Goal: Transaction & Acquisition: Purchase product/service

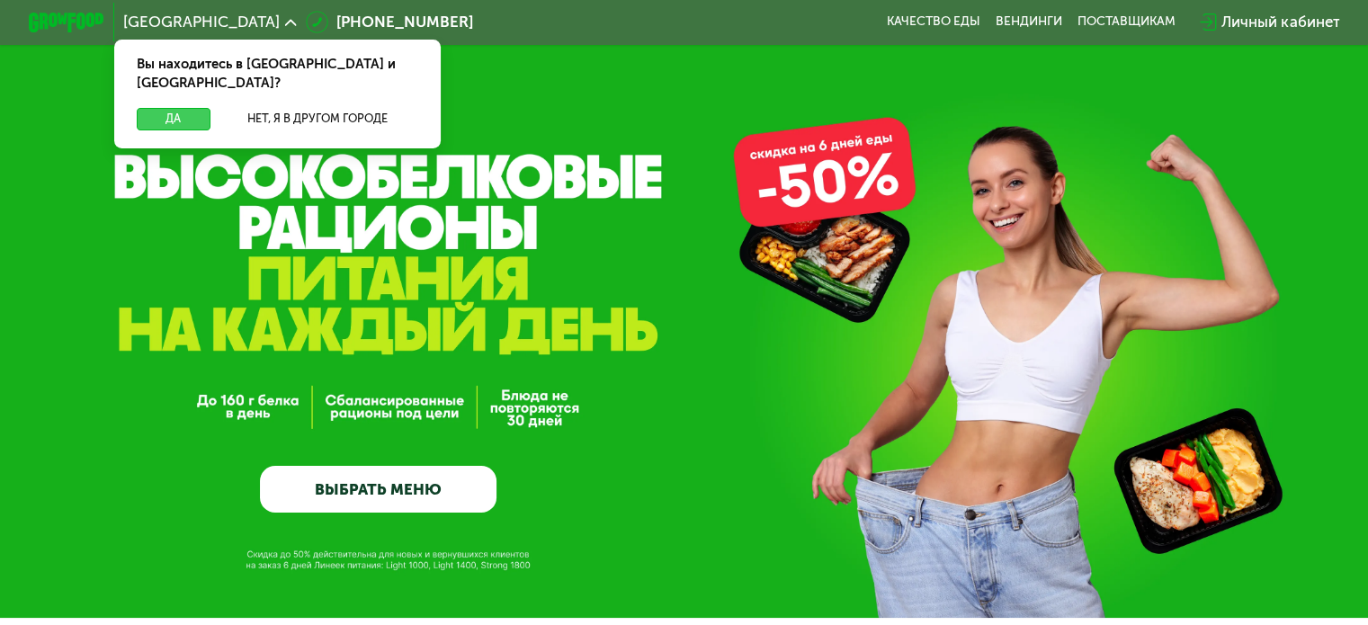
click at [163, 108] on button "Да" at bounding box center [173, 119] width 73 height 22
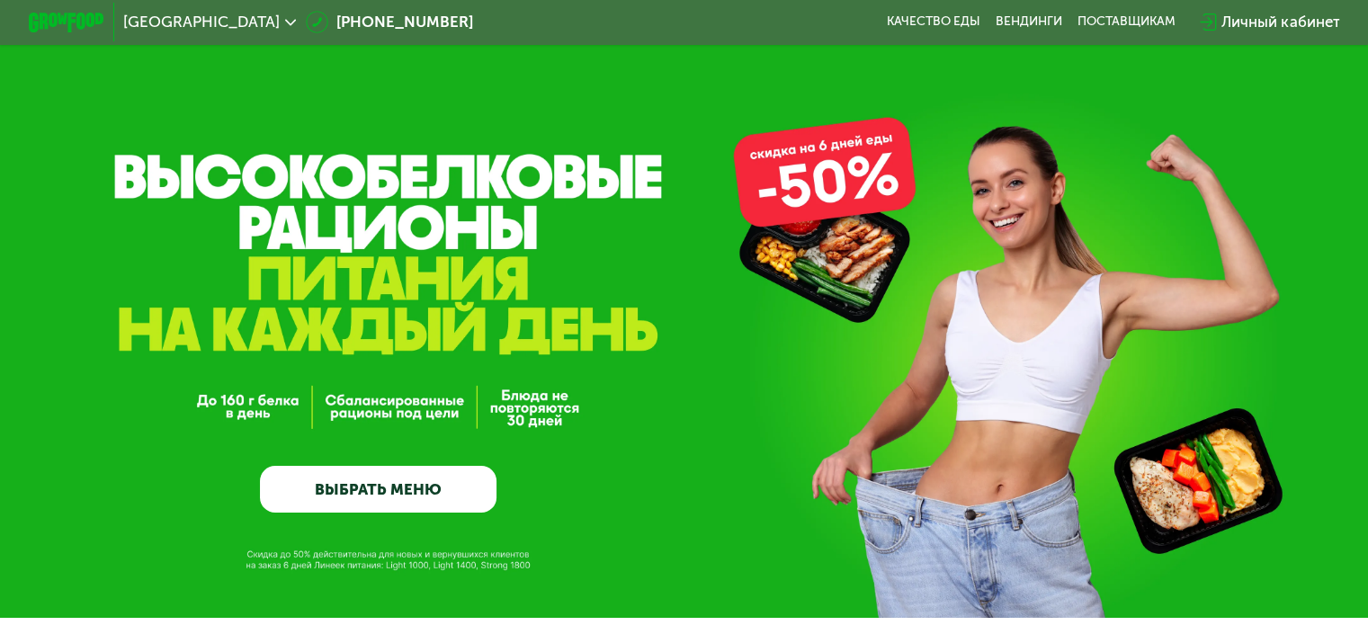
click at [360, 492] on link "ВЫБРАТЬ МЕНЮ" at bounding box center [378, 490] width 237 height 48
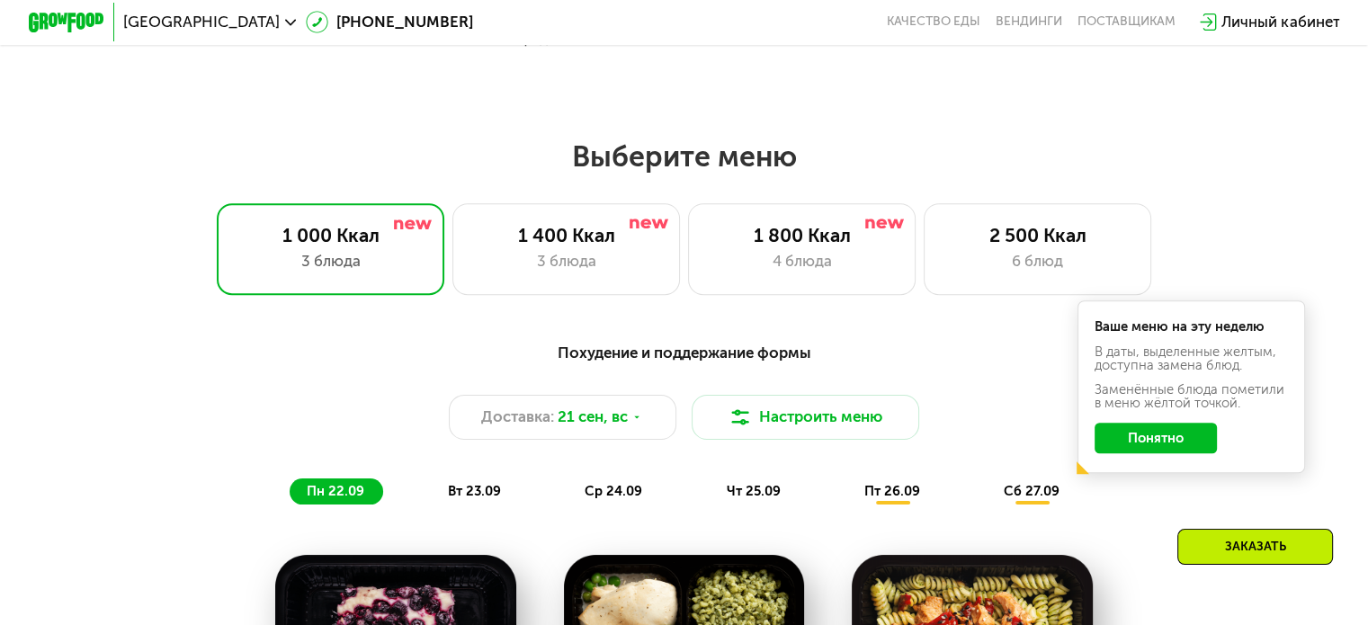
scroll to position [1209, 0]
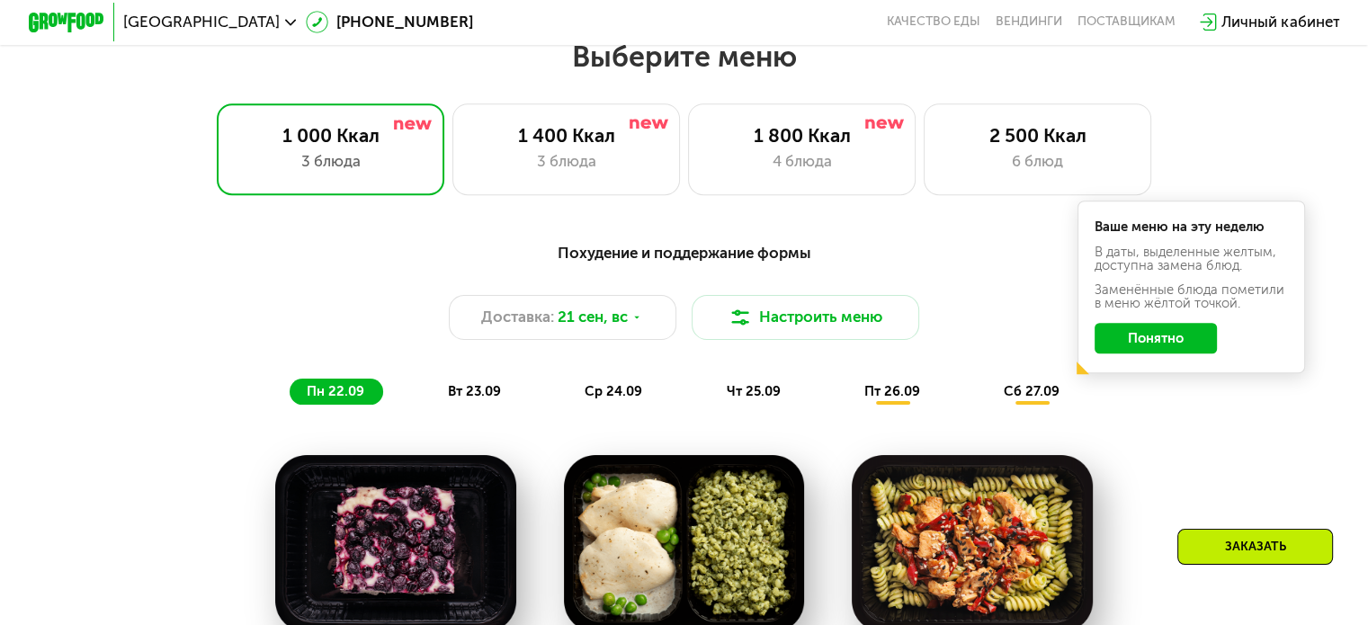
click at [1134, 353] on button "Понятно" at bounding box center [1155, 338] width 122 height 31
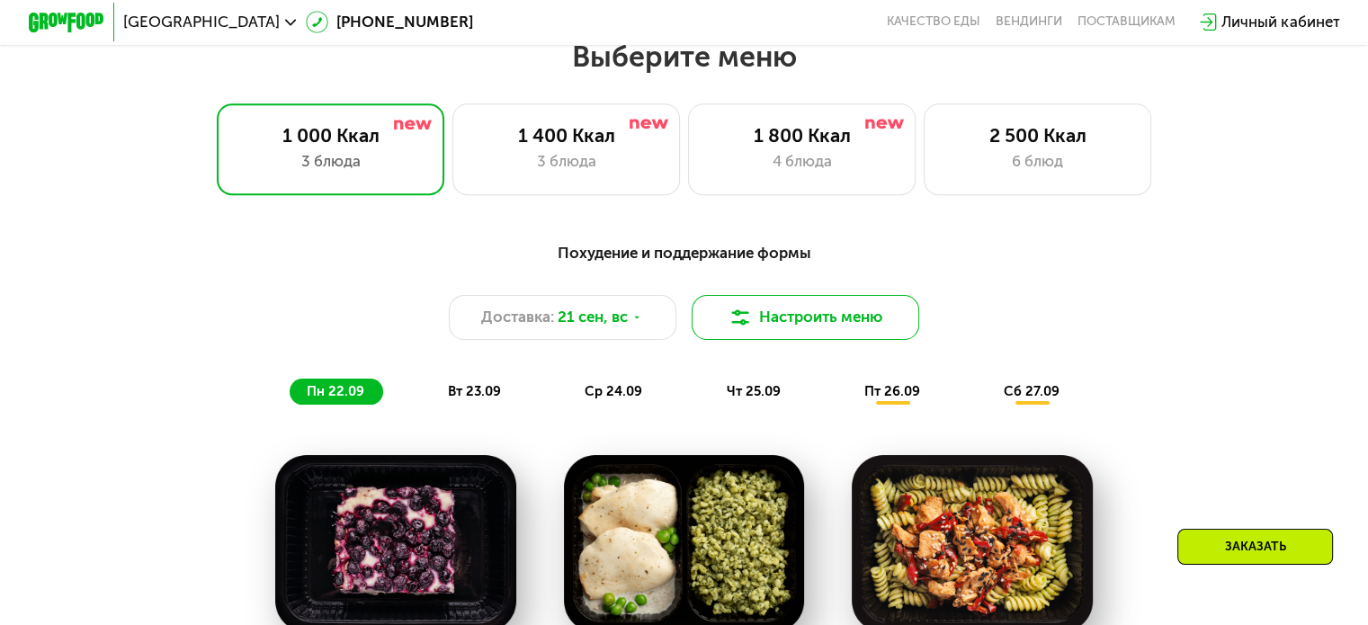
click at [824, 327] on button "Настроить меню" at bounding box center [806, 318] width 228 height 46
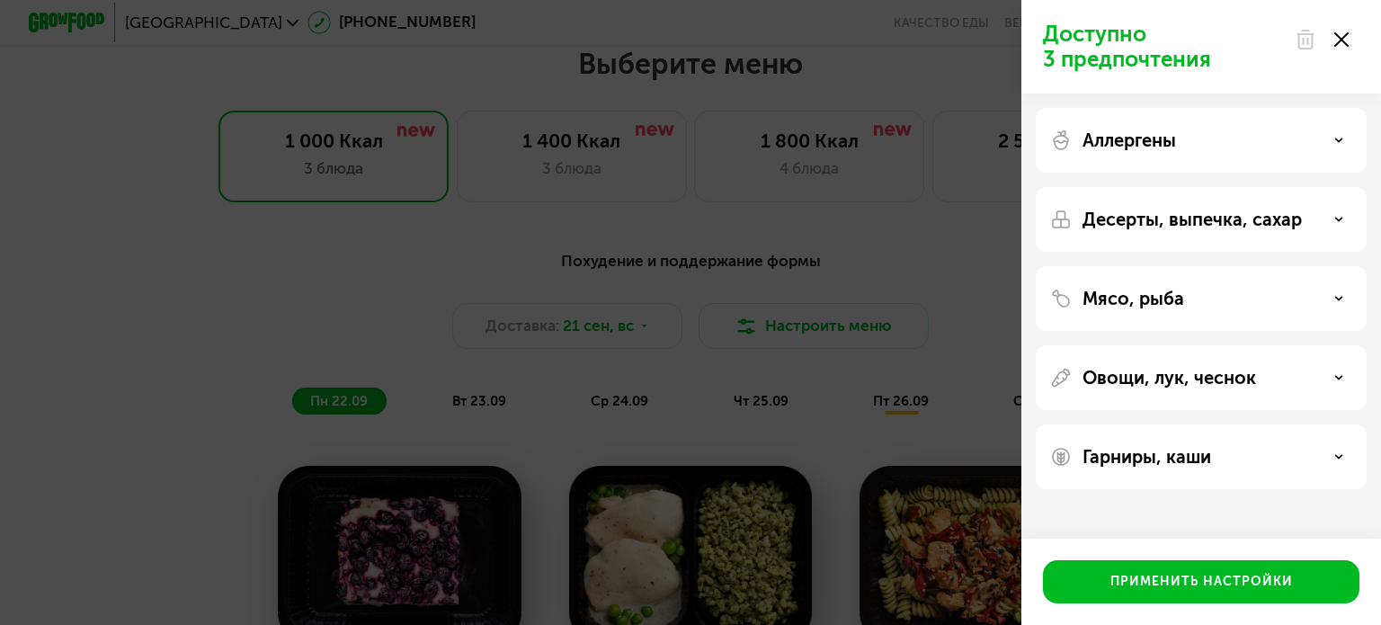
click at [1316, 143] on div "Аллергены" at bounding box center [1201, 140] width 302 height 22
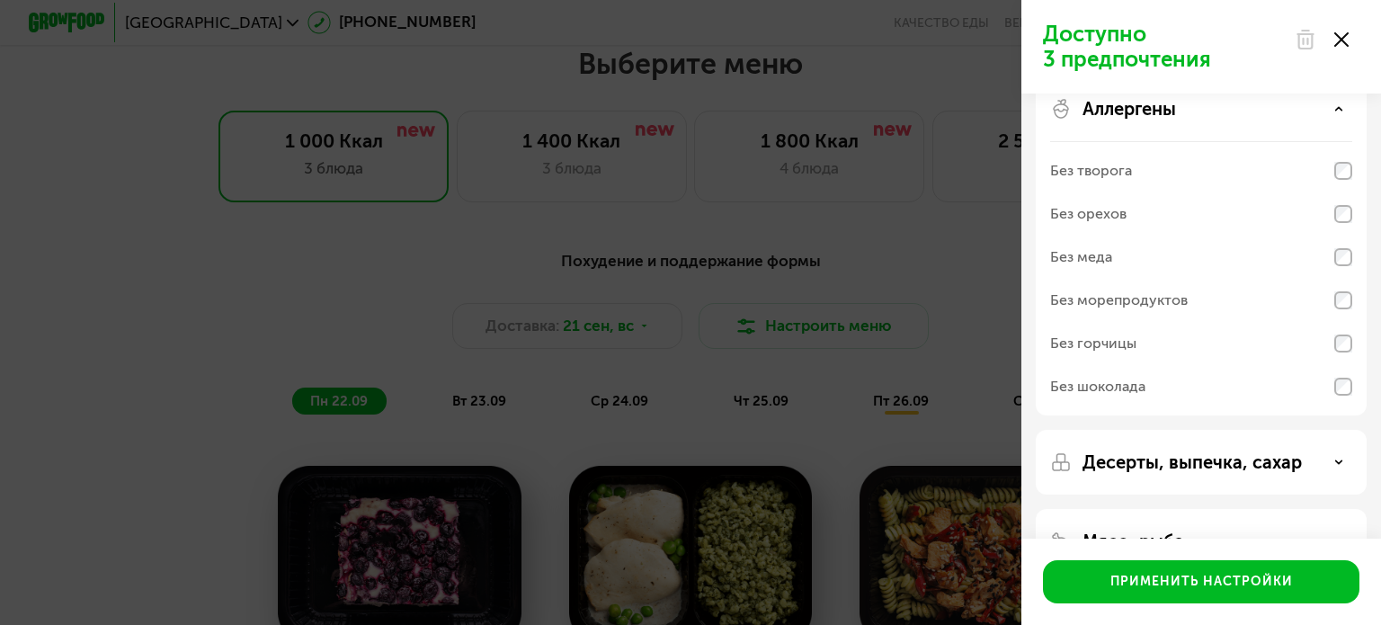
scroll to position [0, 0]
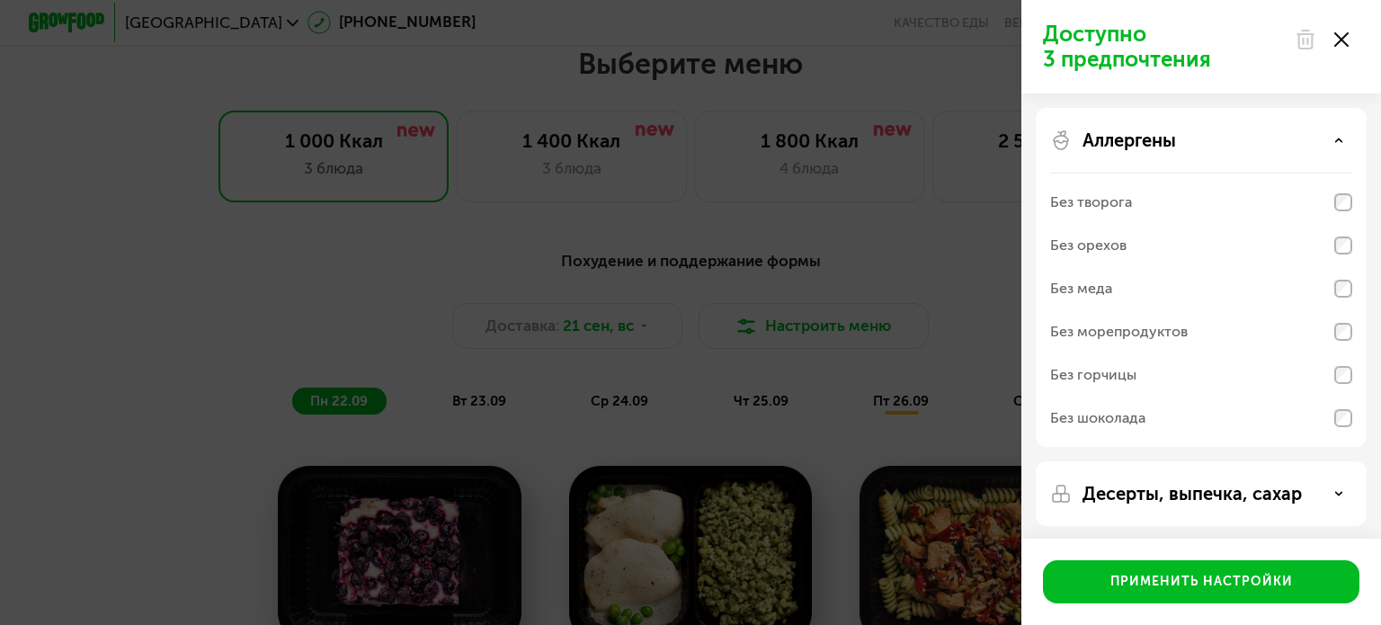
click at [1332, 139] on div "Аллергены" at bounding box center [1201, 140] width 302 height 22
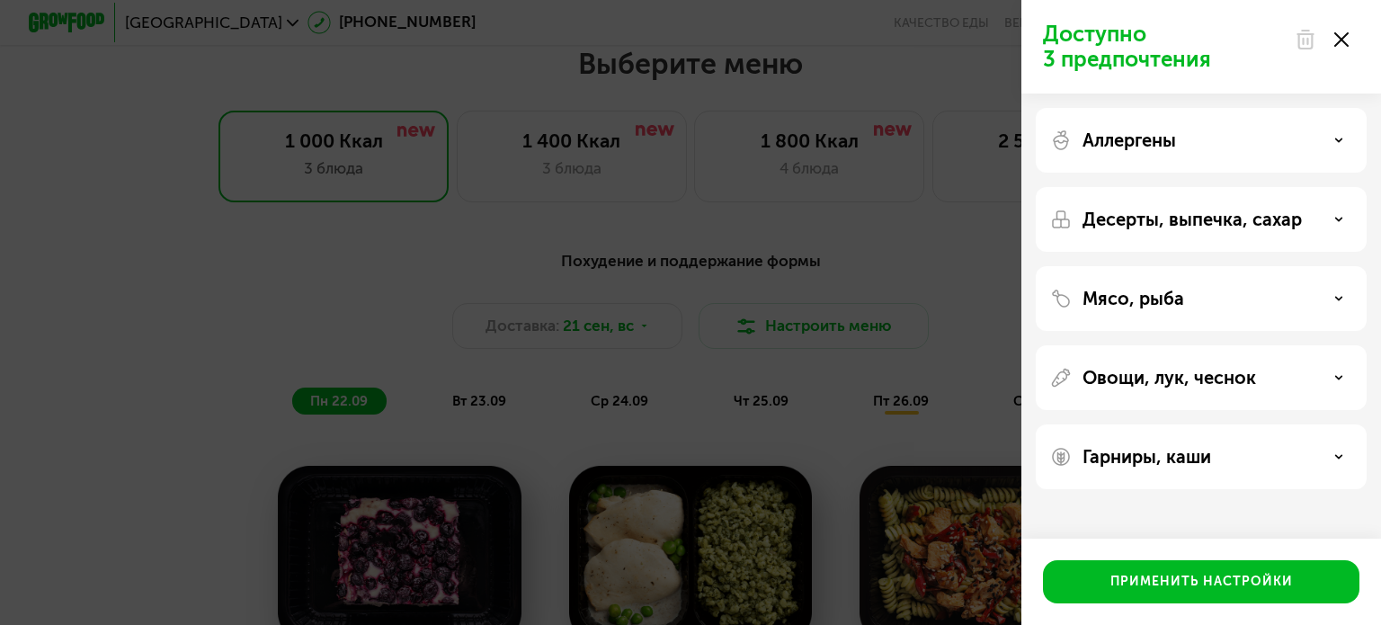
click at [1260, 206] on div "Десерты, выпечка, сахар" at bounding box center [1201, 219] width 331 height 65
click at [1253, 225] on p "Десерты, выпечка, сахар" at bounding box center [1192, 220] width 219 height 22
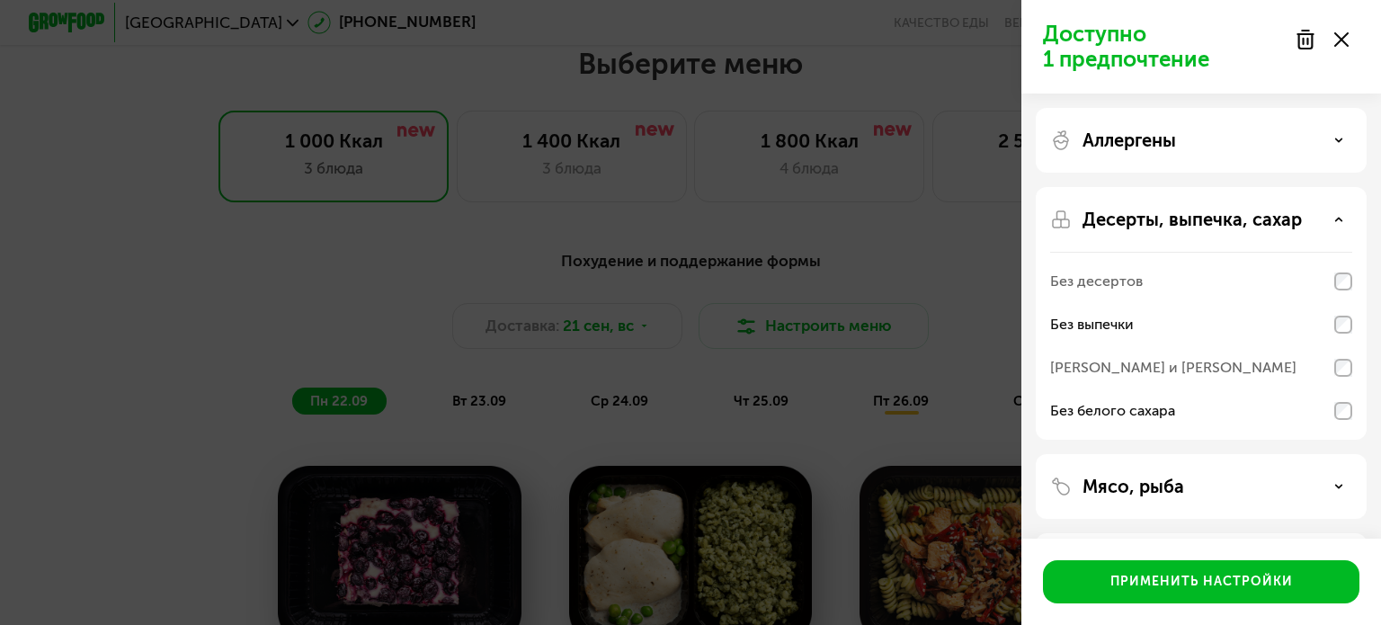
click at [1339, 218] on use at bounding box center [1339, 219] width 6 height 3
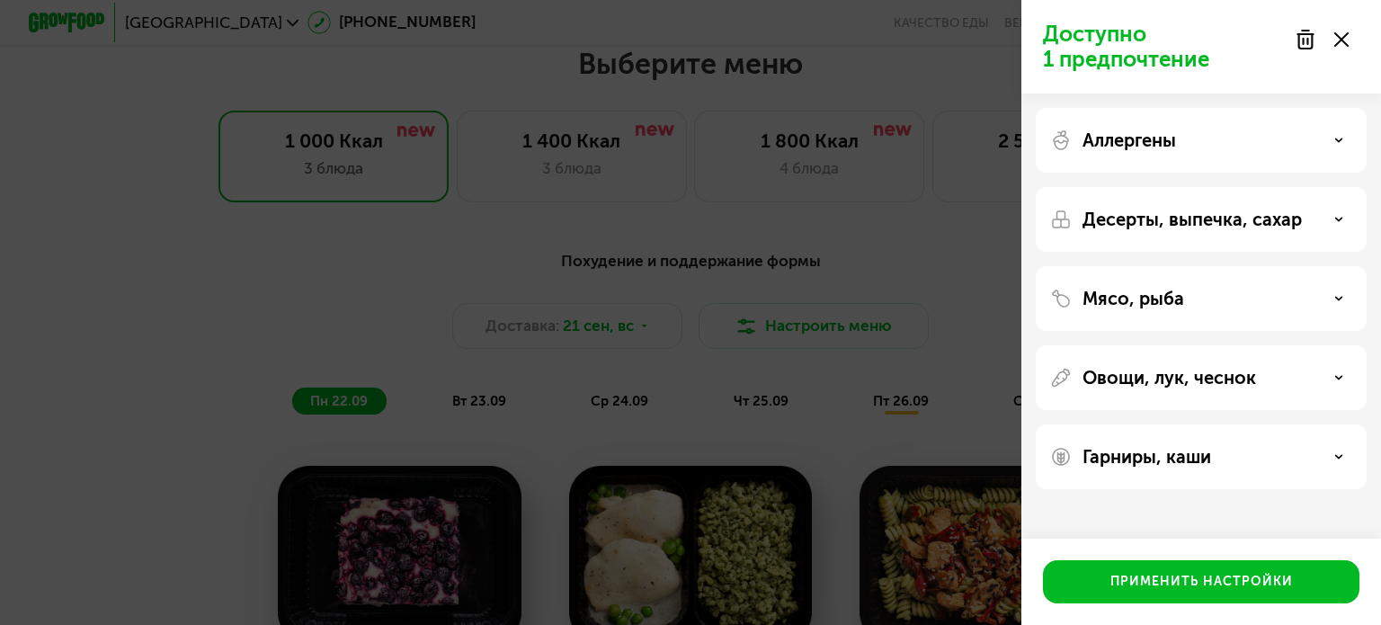
click at [1243, 306] on div "Мясо, рыба" at bounding box center [1201, 299] width 302 height 22
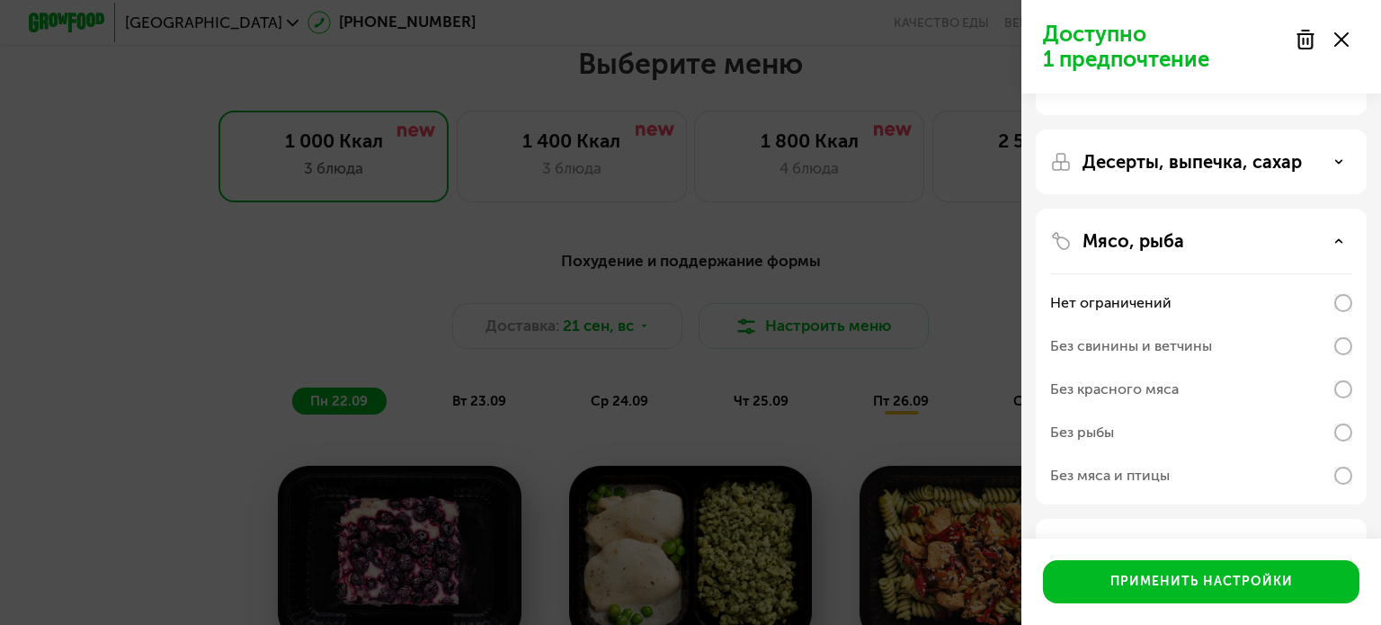
scroll to position [90, 0]
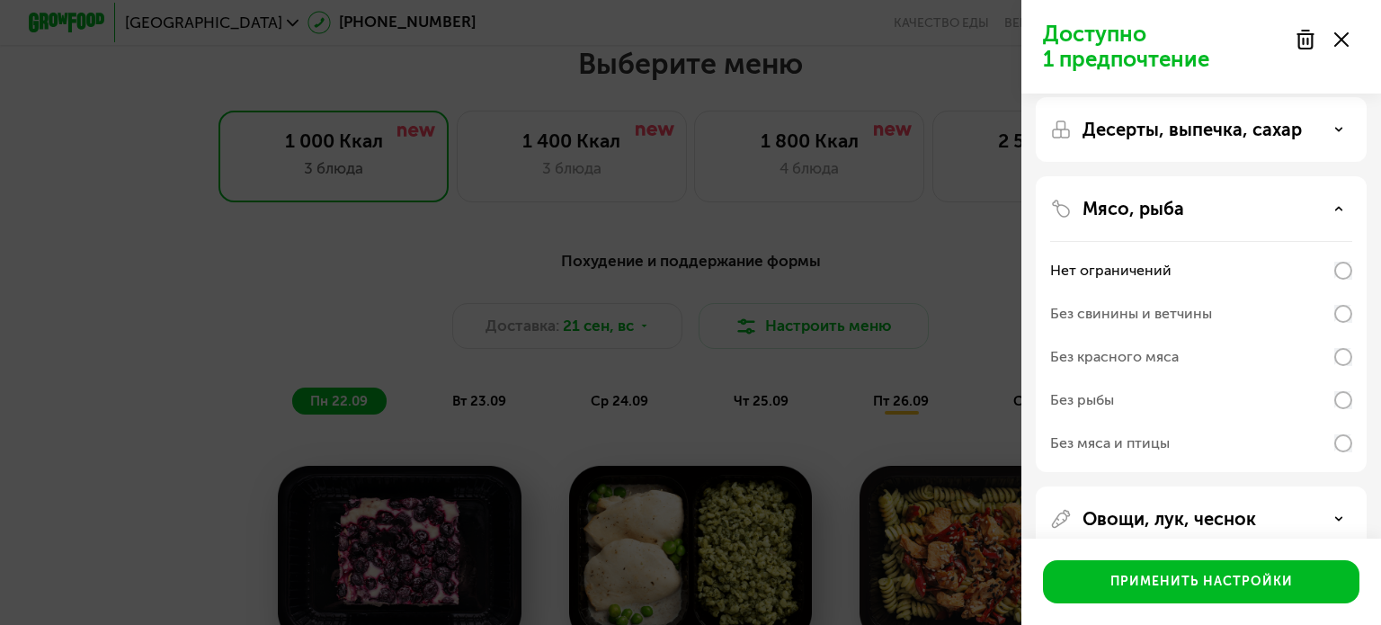
click at [1159, 444] on div "Без мяса и птицы" at bounding box center [1110, 444] width 120 height 22
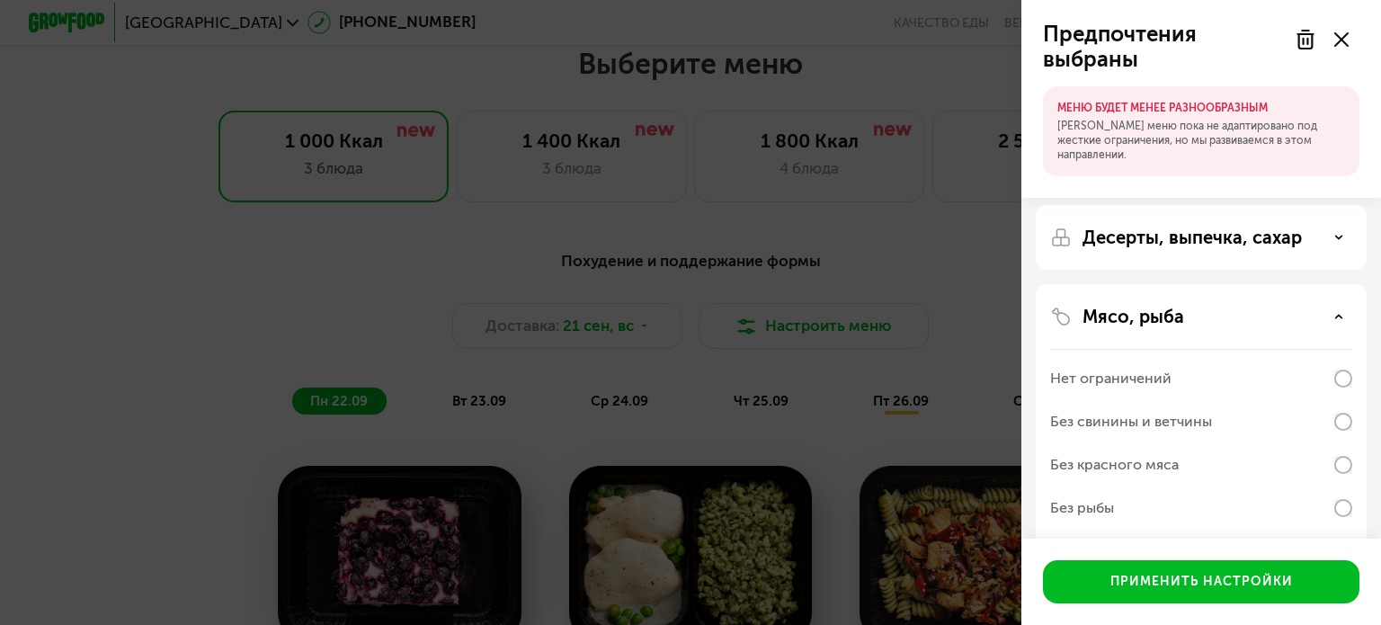
scroll to position [0, 0]
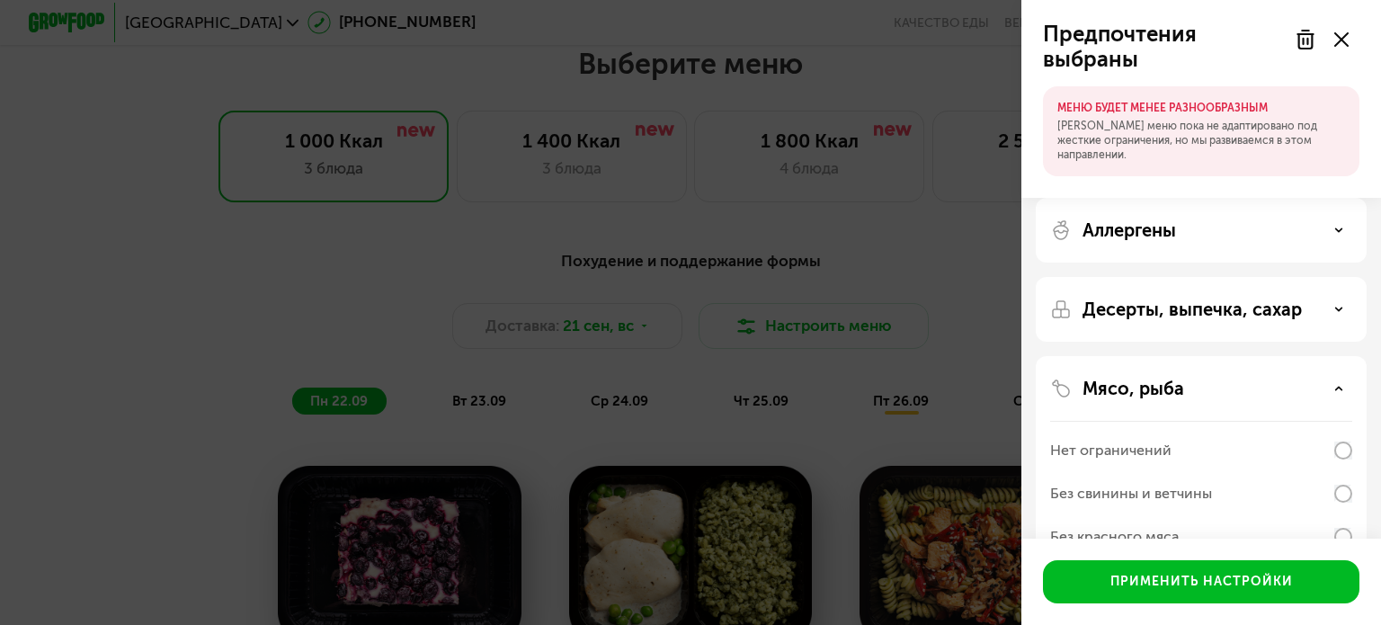
click at [1291, 316] on p "Десерты, выпечка, сахар" at bounding box center [1192, 310] width 219 height 22
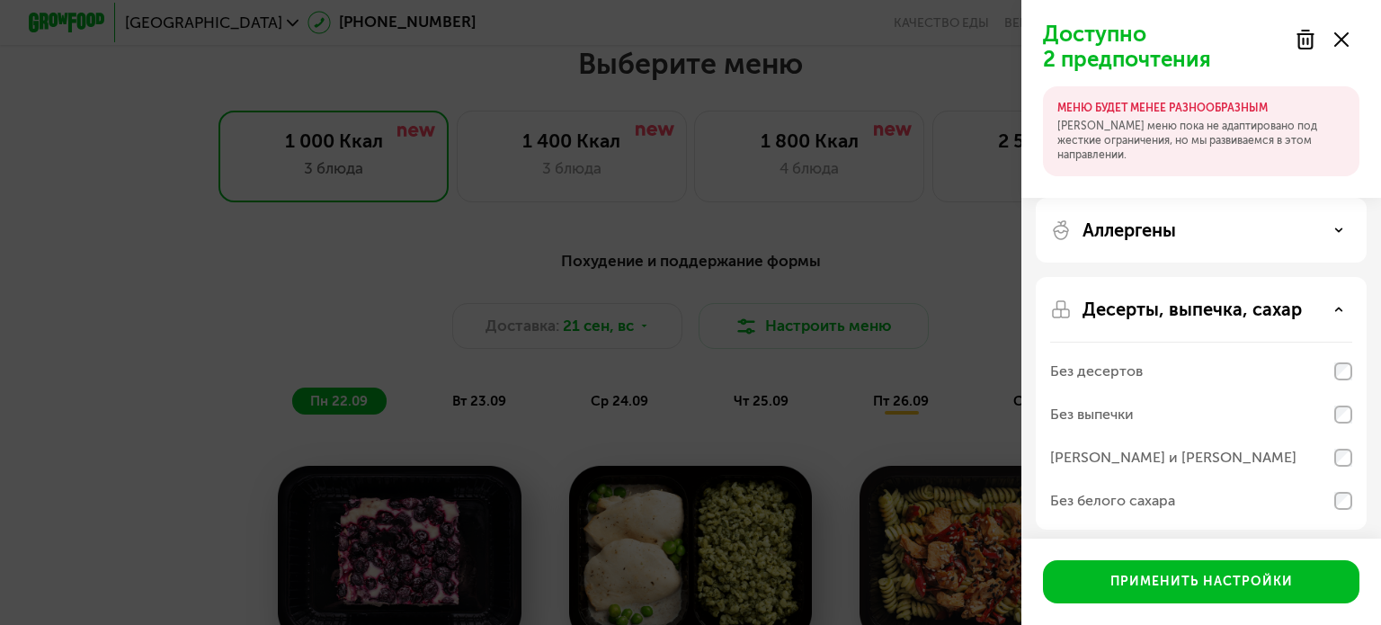
click at [1308, 43] on use at bounding box center [1305, 40] width 15 height 18
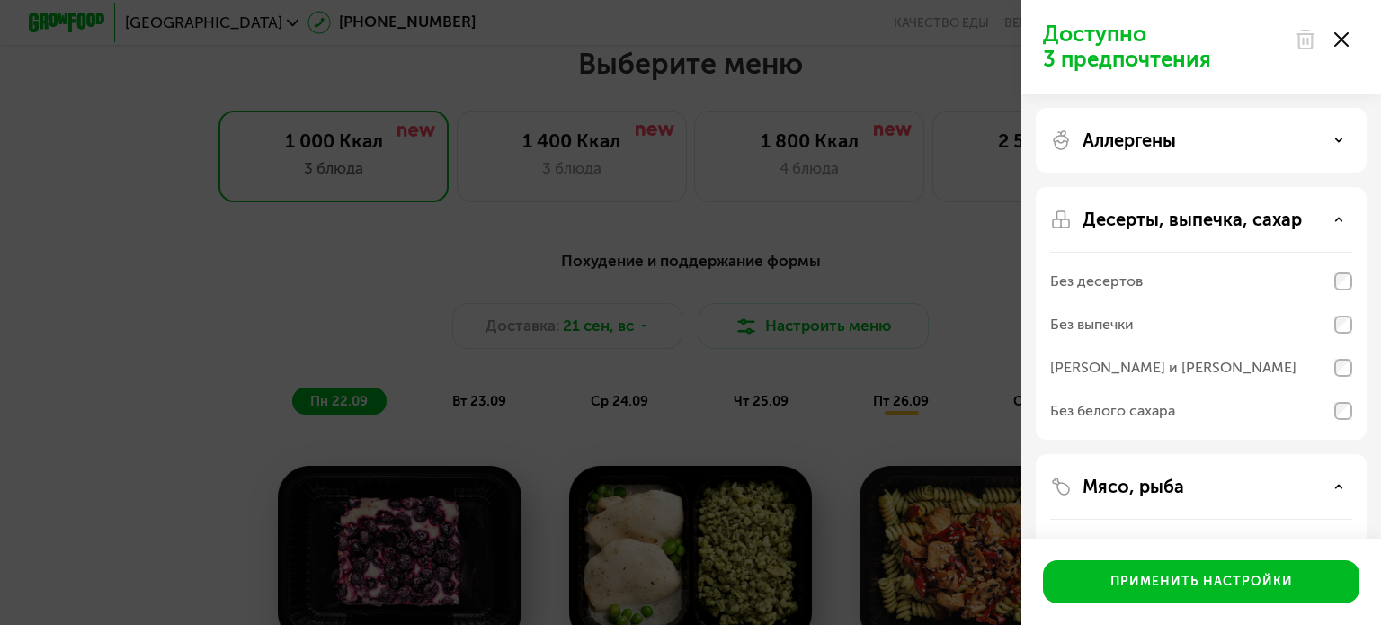
click at [1314, 212] on div "Десерты, выпечка, сахар" at bounding box center [1201, 220] width 302 height 22
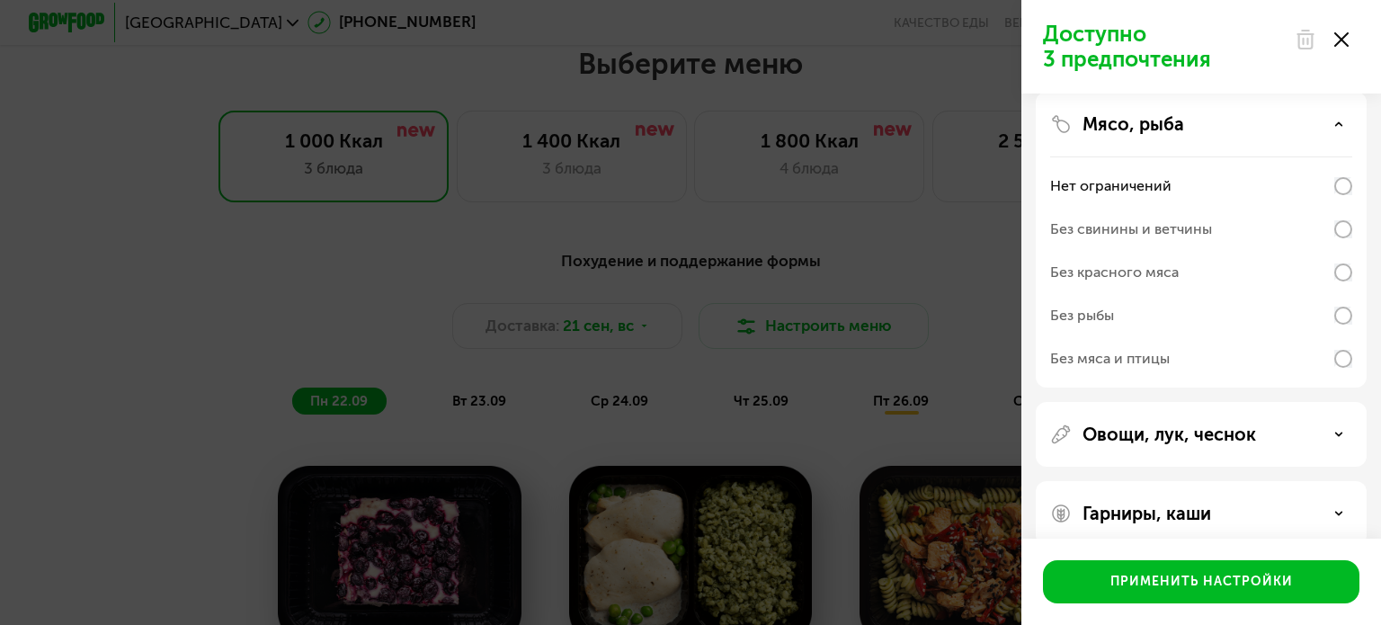
scroll to position [180, 0]
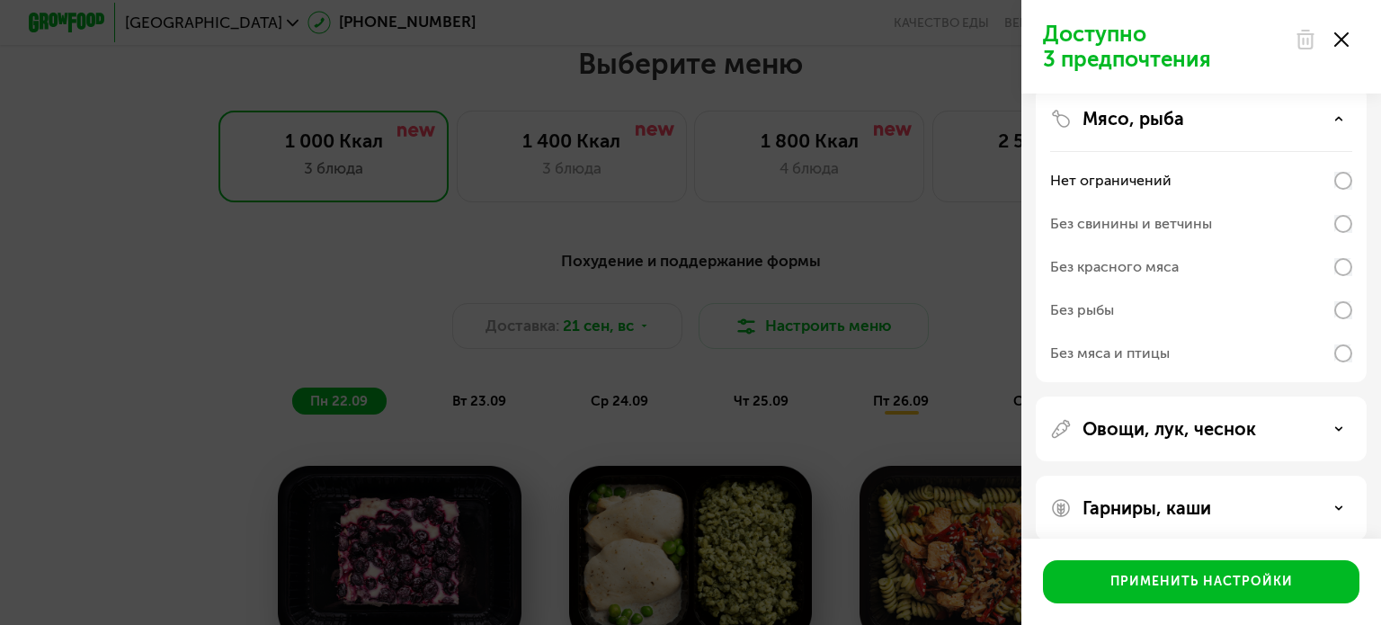
click at [1155, 354] on div "Без мяса и птицы" at bounding box center [1110, 354] width 120 height 22
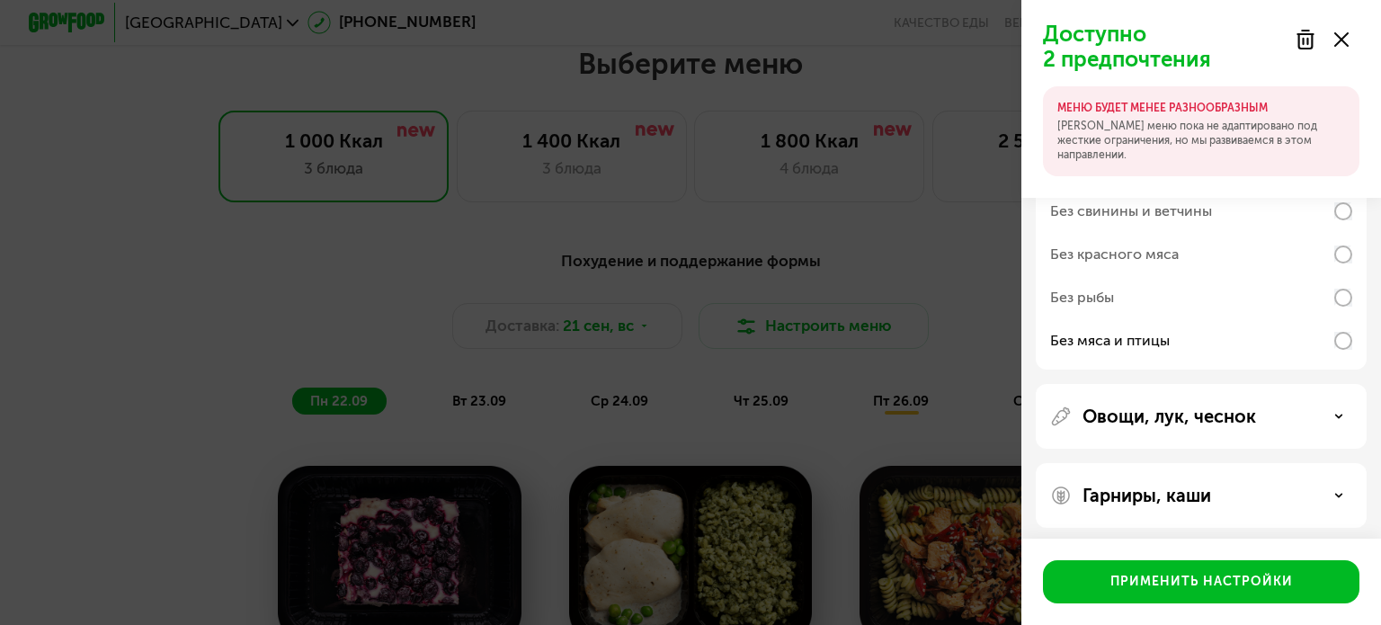
scroll to position [289, 0]
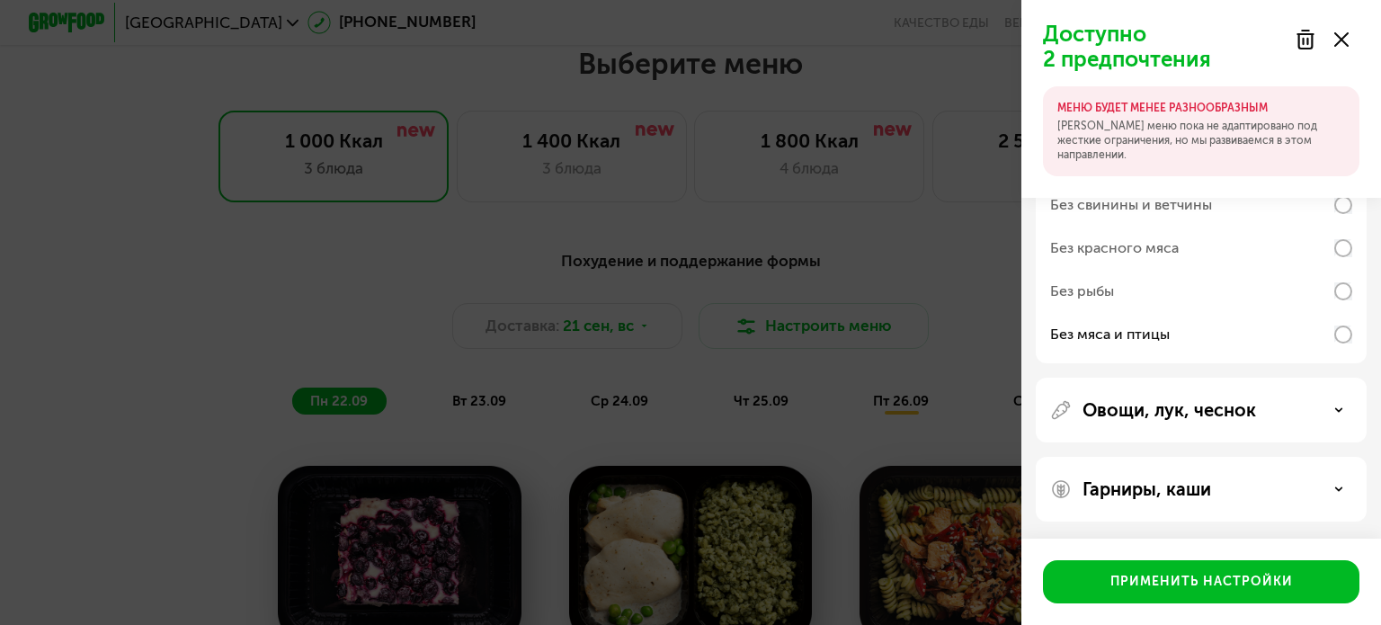
click at [1235, 399] on p "Овощи, лук, чеснок" at bounding box center [1170, 410] width 174 height 22
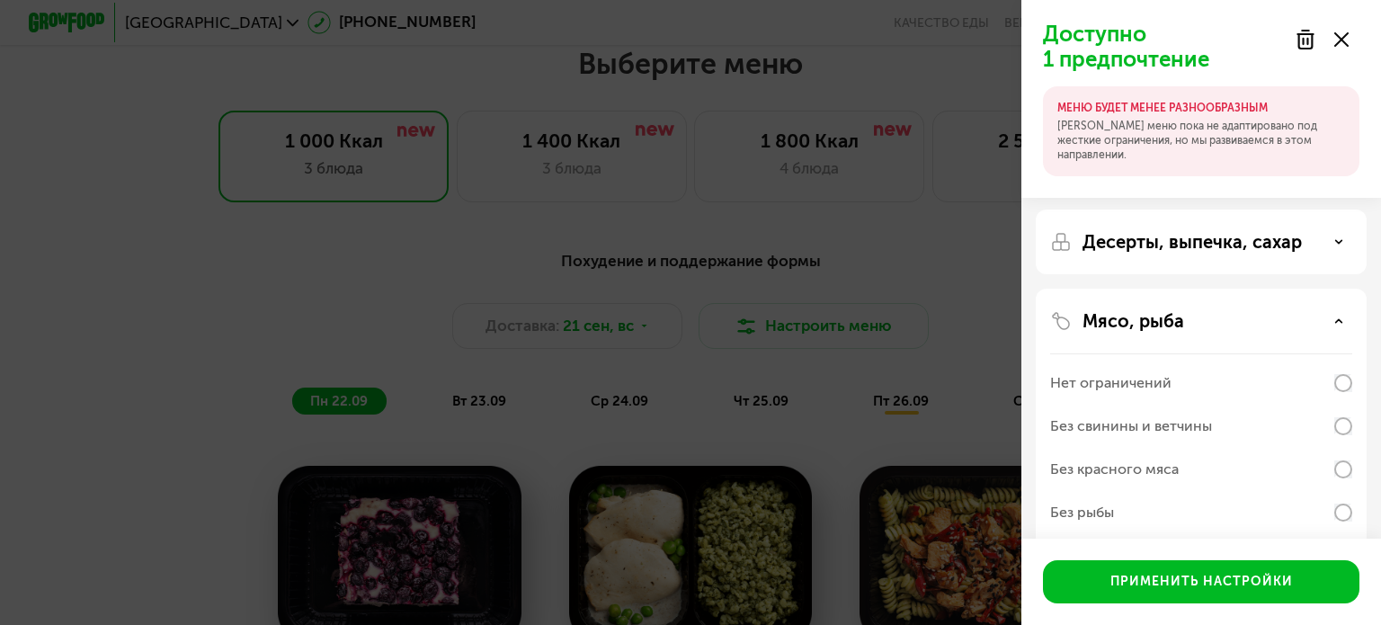
scroll to position [0, 0]
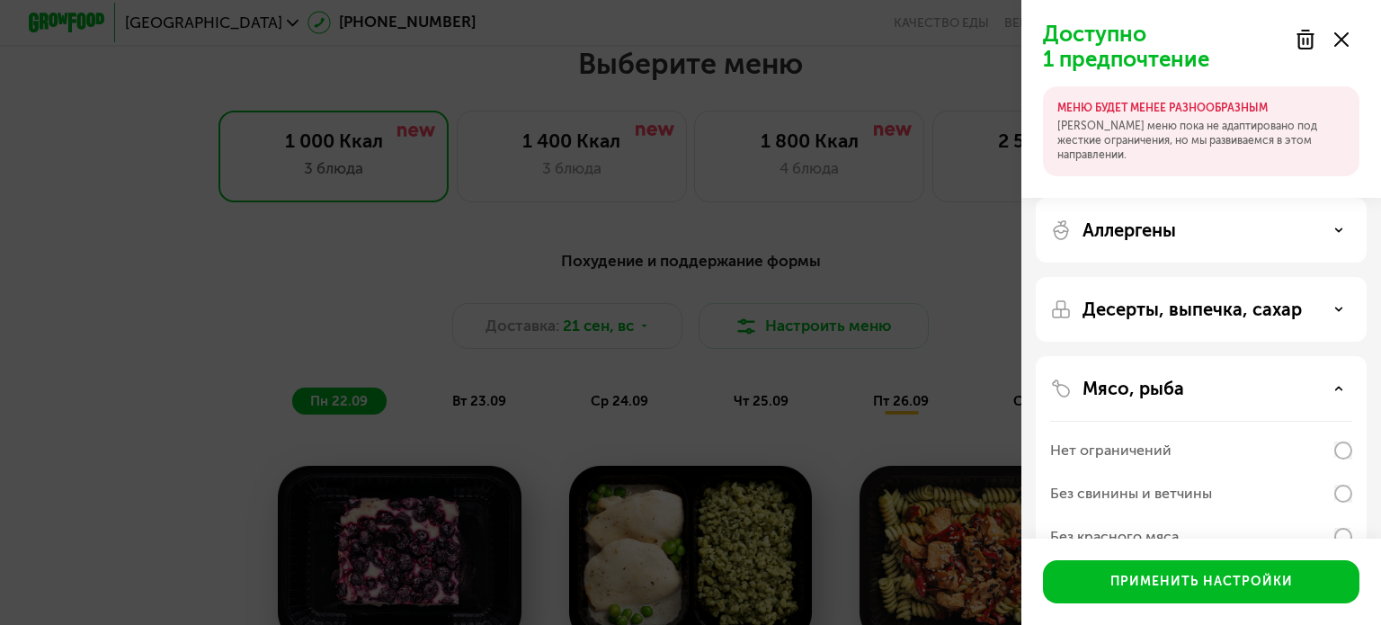
click at [1213, 234] on div "Аллергены" at bounding box center [1201, 230] width 302 height 22
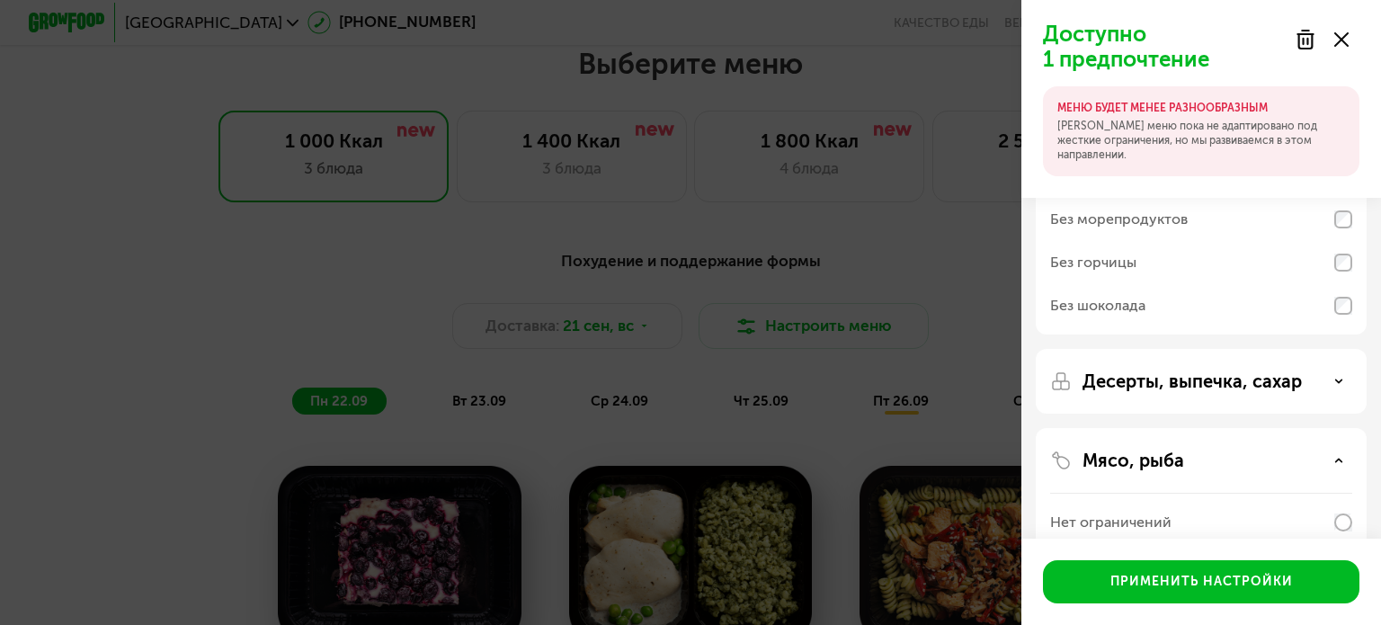
scroll to position [270, 0]
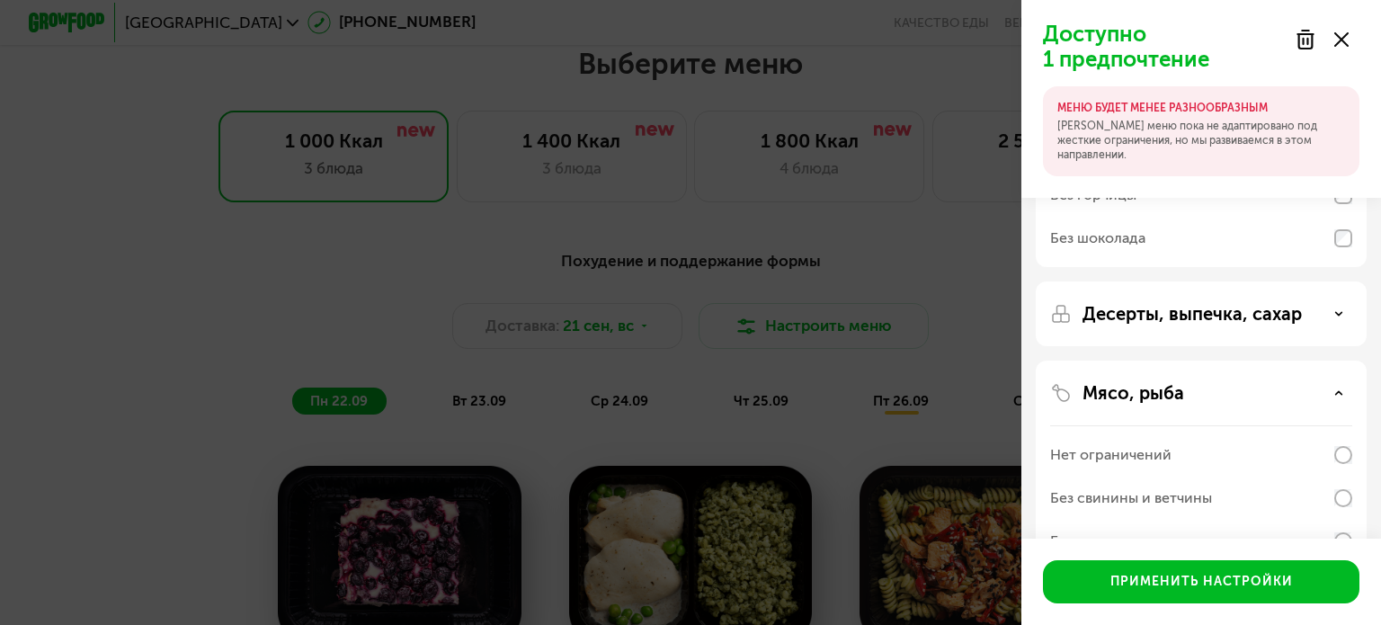
click at [1186, 305] on p "Десерты, выпечка, сахар" at bounding box center [1192, 314] width 219 height 22
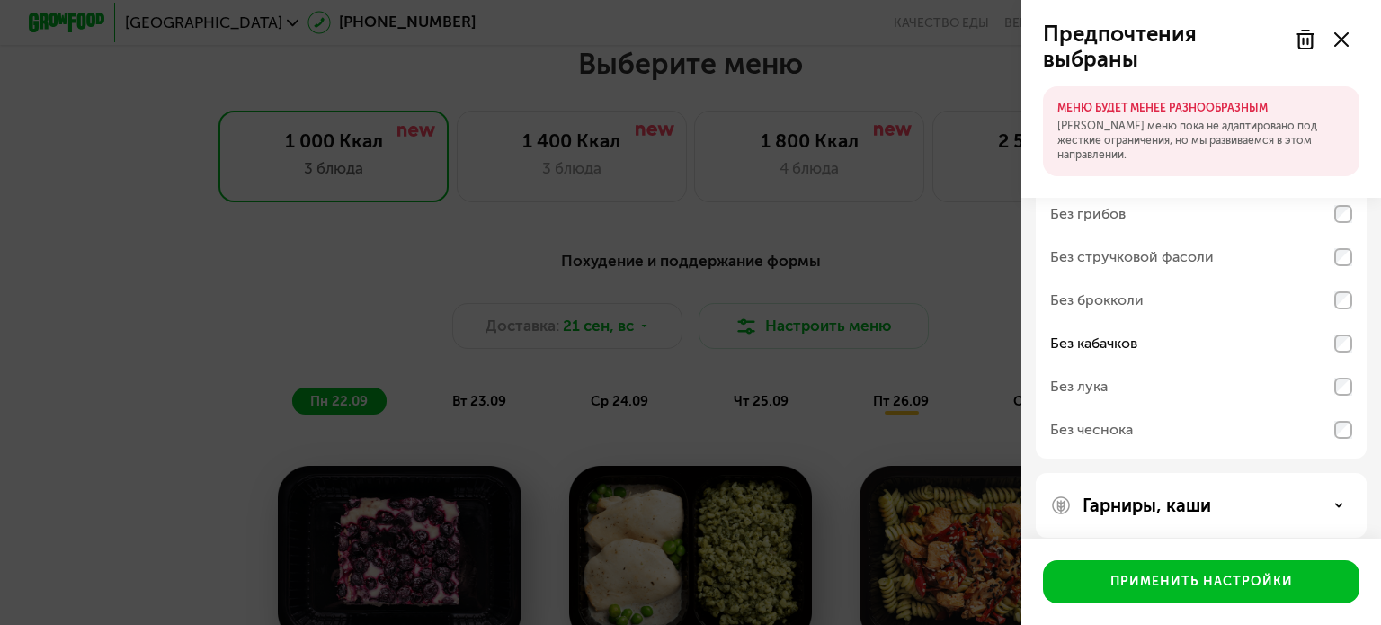
scroll to position [1068, 0]
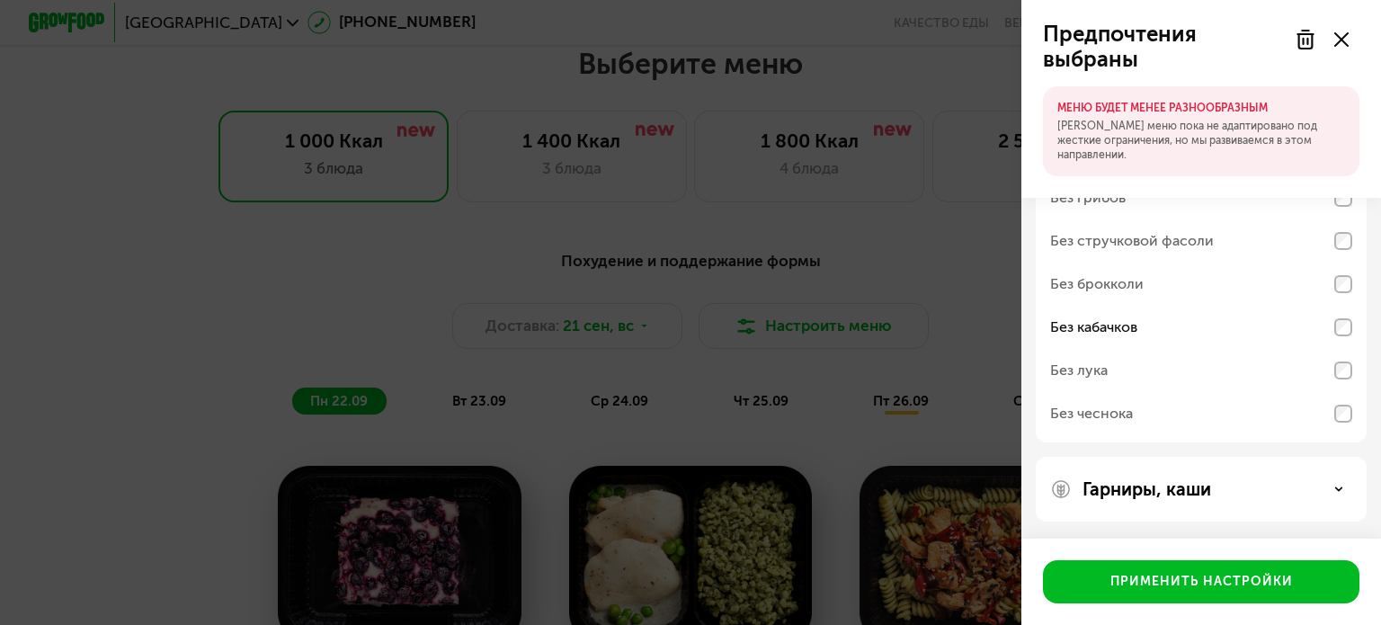
click at [1228, 483] on div "Гарниры, каши" at bounding box center [1201, 489] width 302 height 22
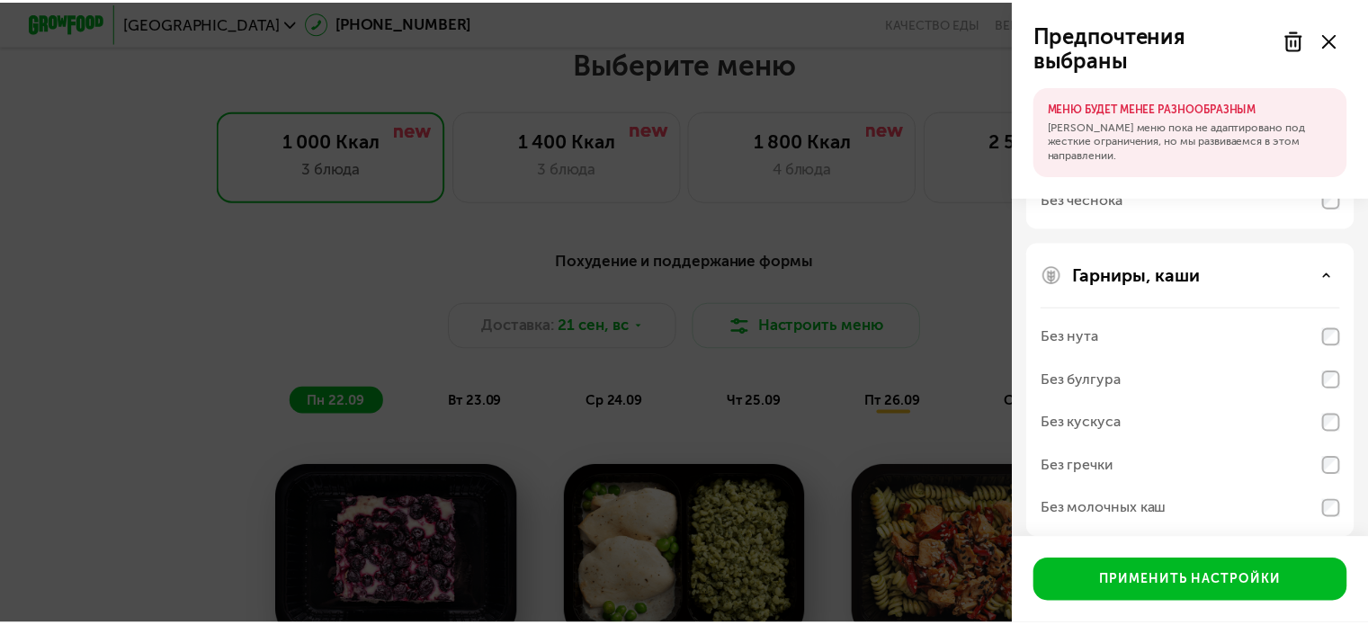
scroll to position [1299, 0]
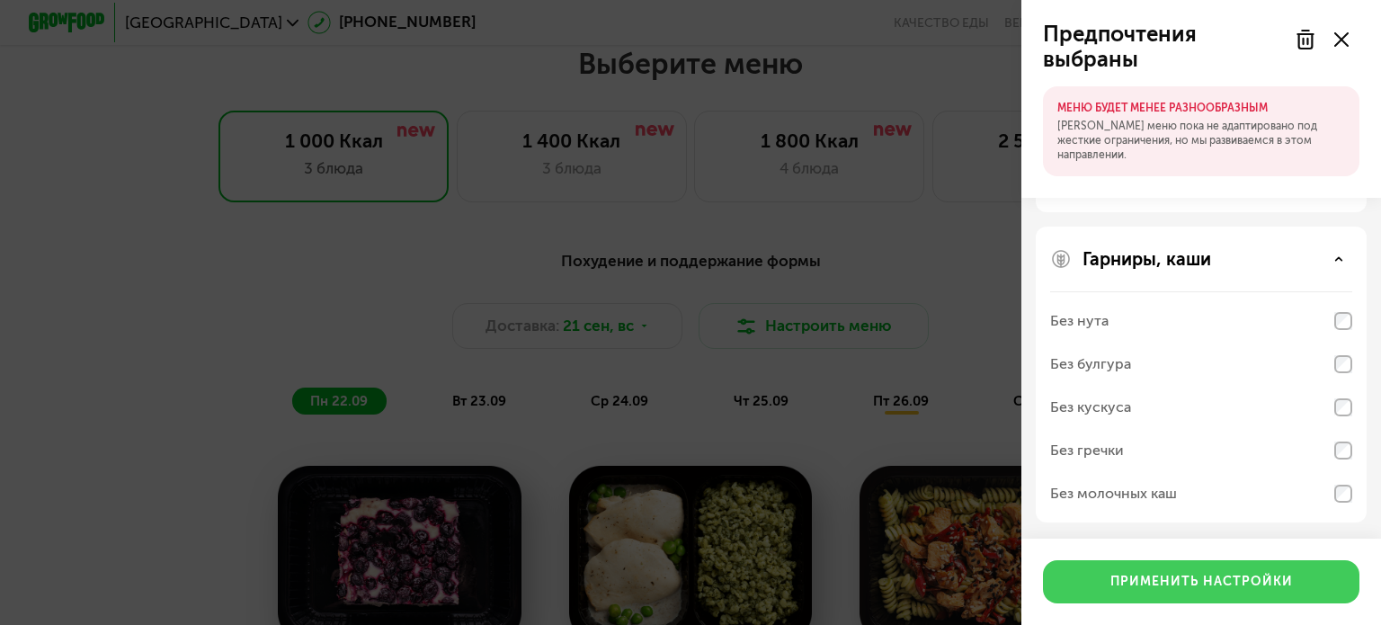
click at [1156, 593] on button "Применить настройки" at bounding box center [1201, 581] width 317 height 43
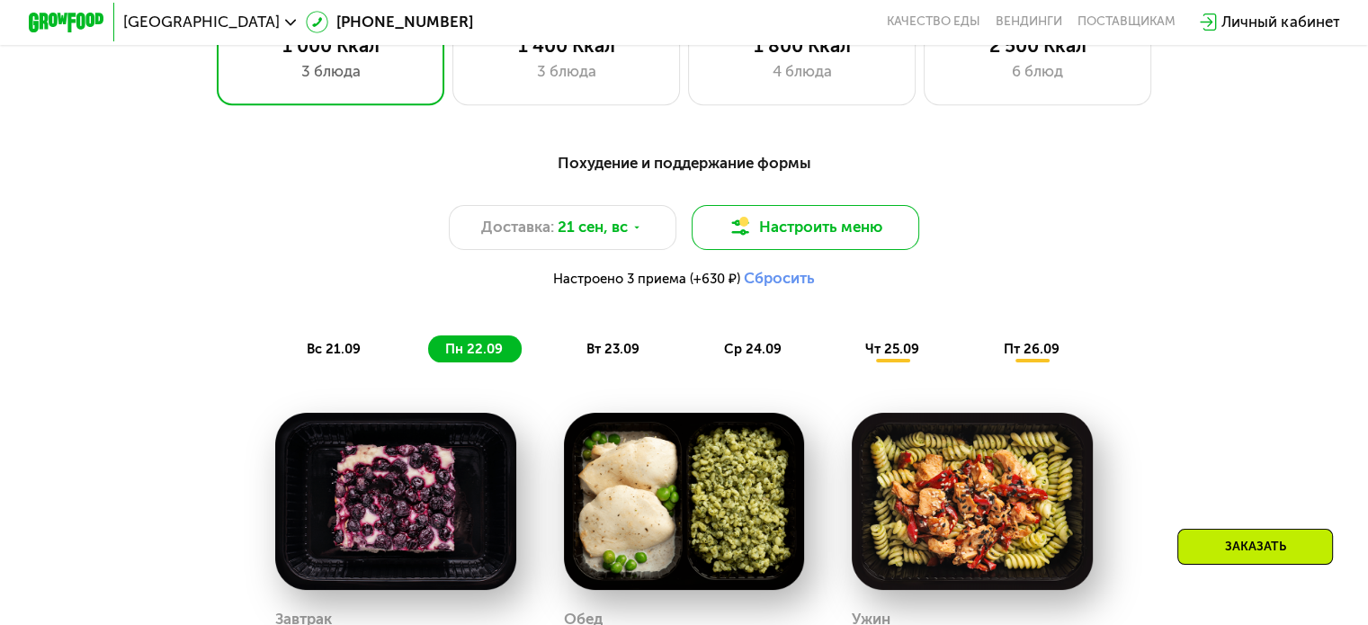
click at [835, 245] on button "Настроить меню" at bounding box center [806, 228] width 228 height 46
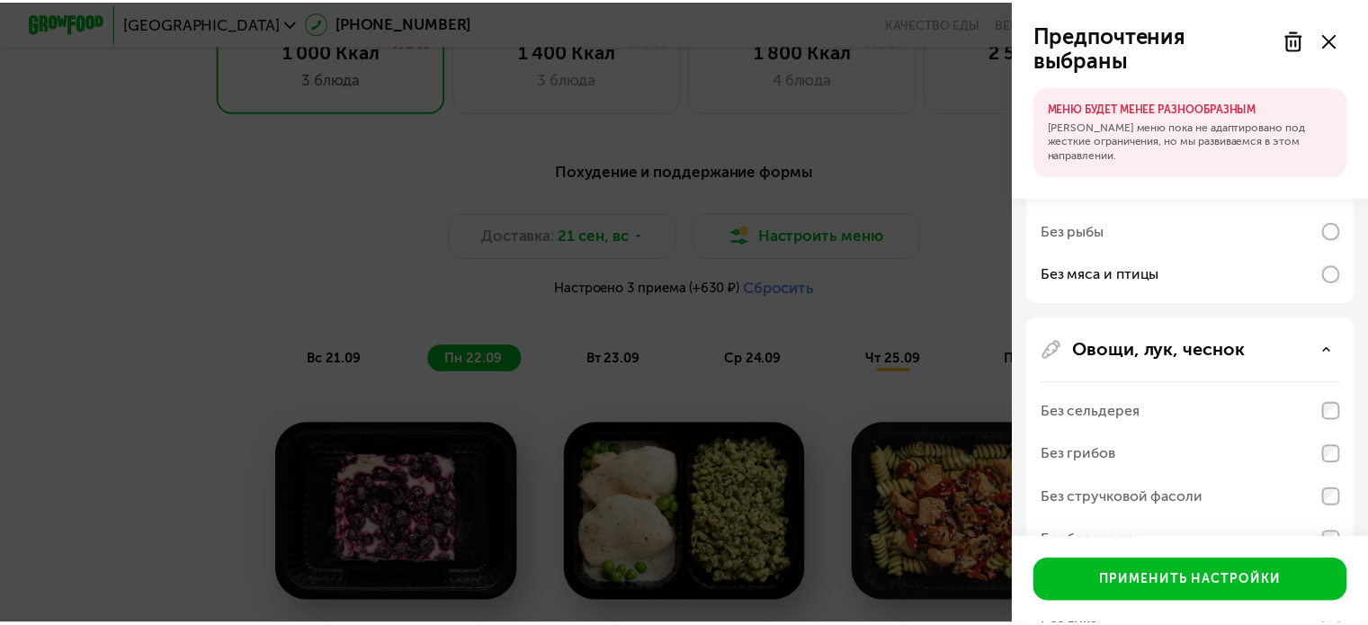
scroll to position [540, 0]
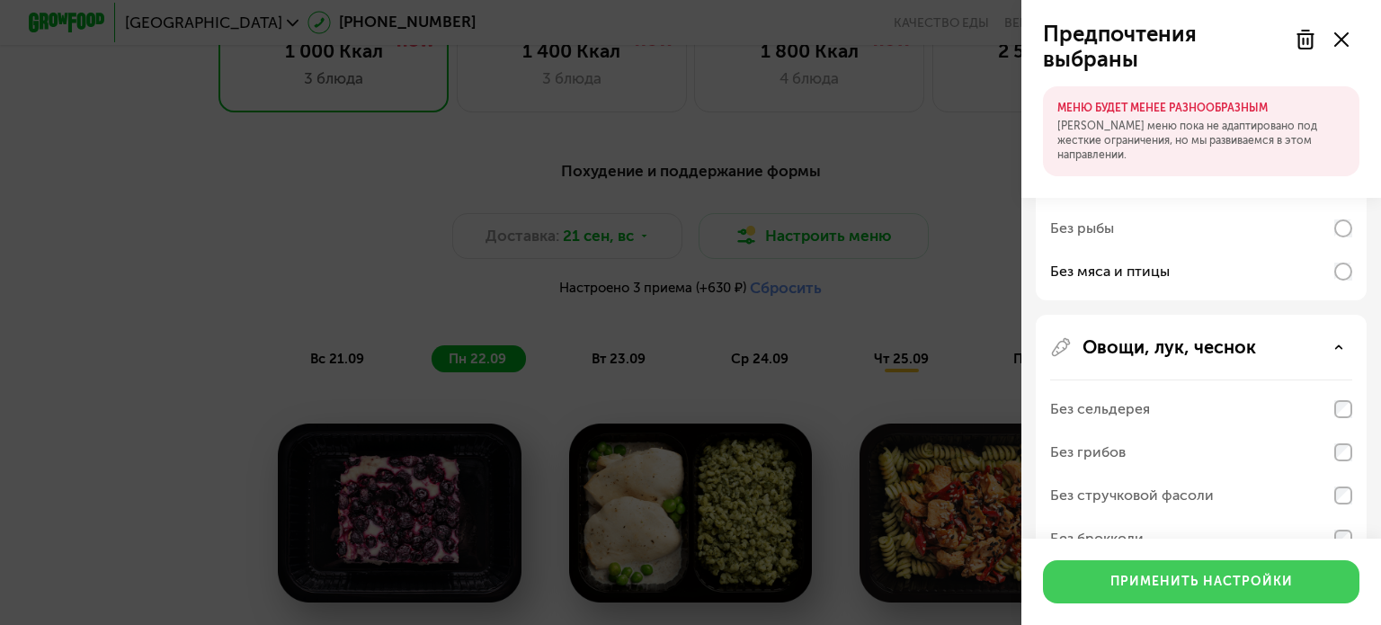
click at [1169, 575] on div "Применить настройки" at bounding box center [1202, 582] width 183 height 18
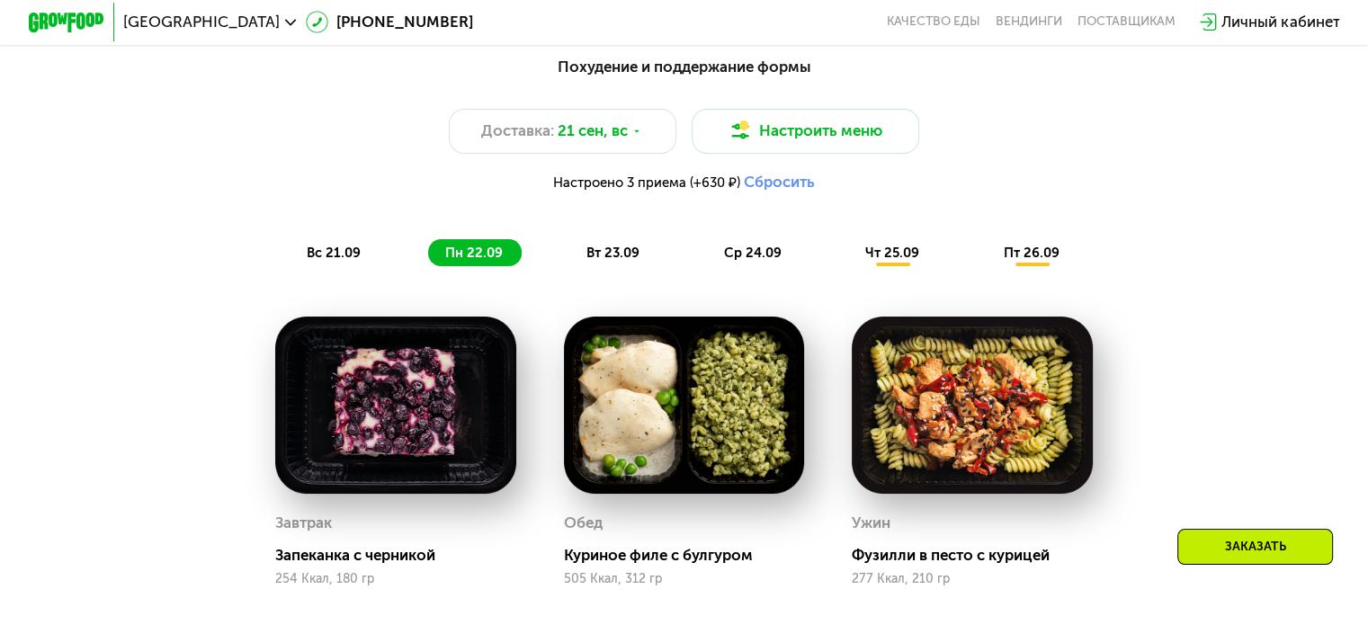
scroll to position [1388, 0]
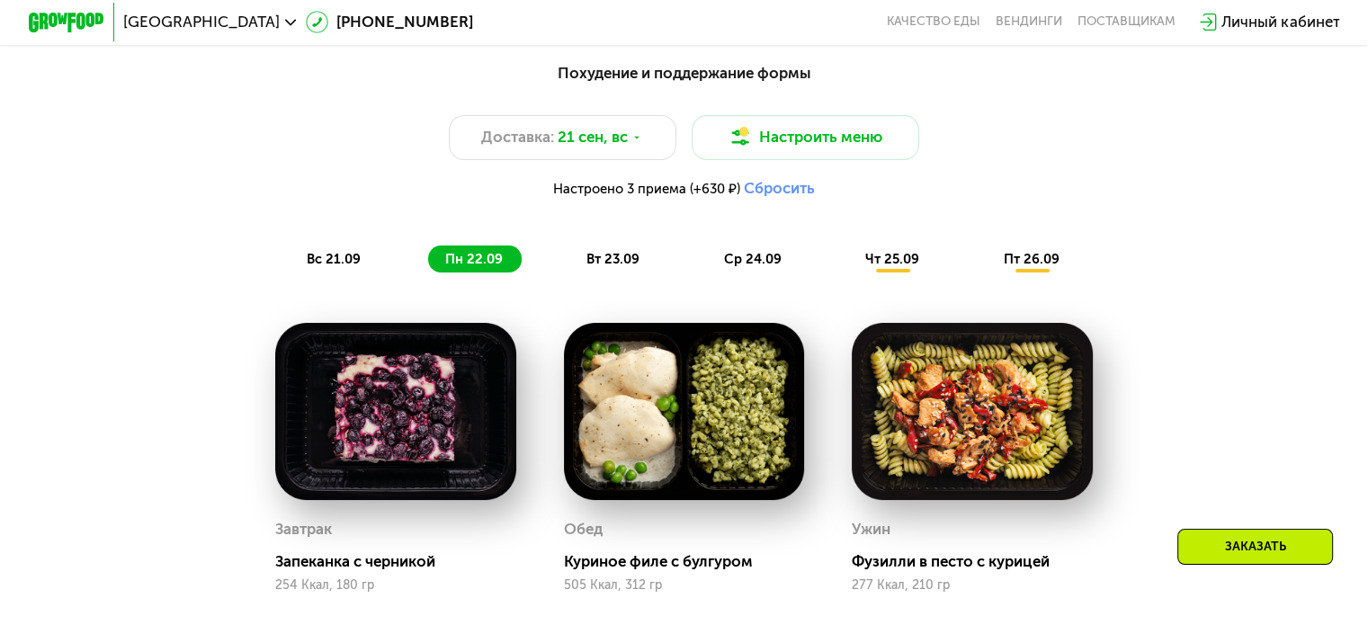
click at [316, 265] on span "вс 21.09" at bounding box center [334, 259] width 54 height 16
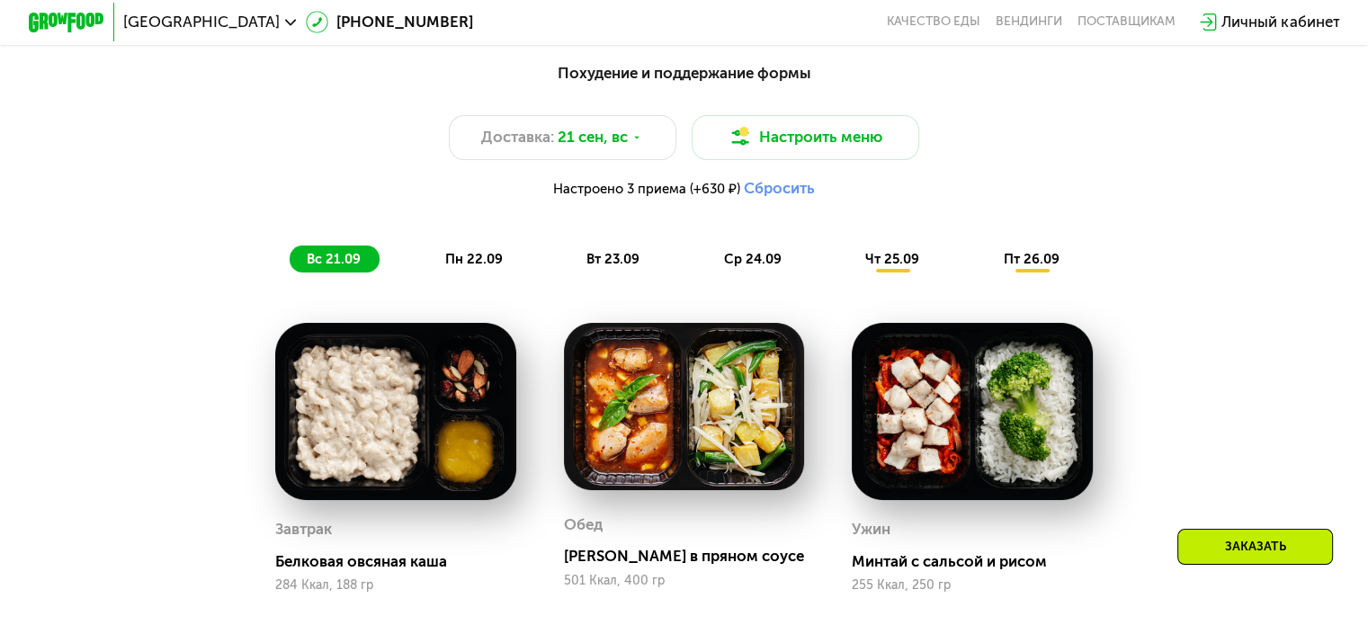
click at [471, 267] on span "пн 22.09" at bounding box center [474, 259] width 58 height 16
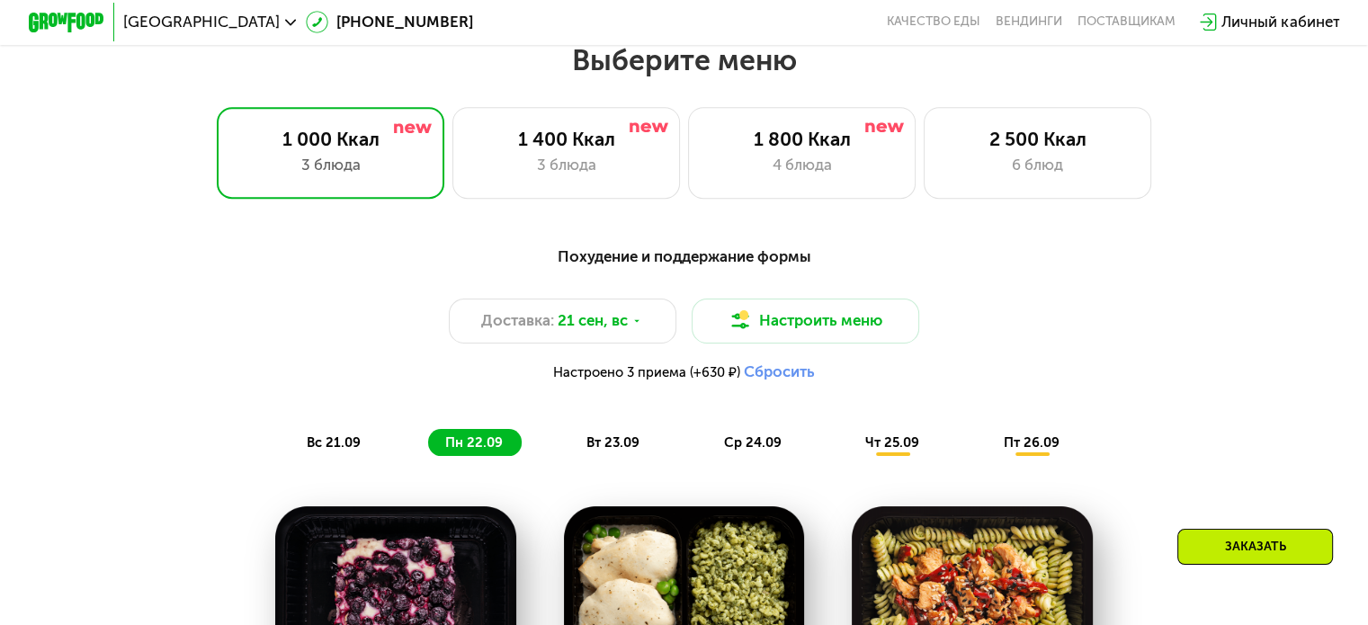
scroll to position [1209, 0]
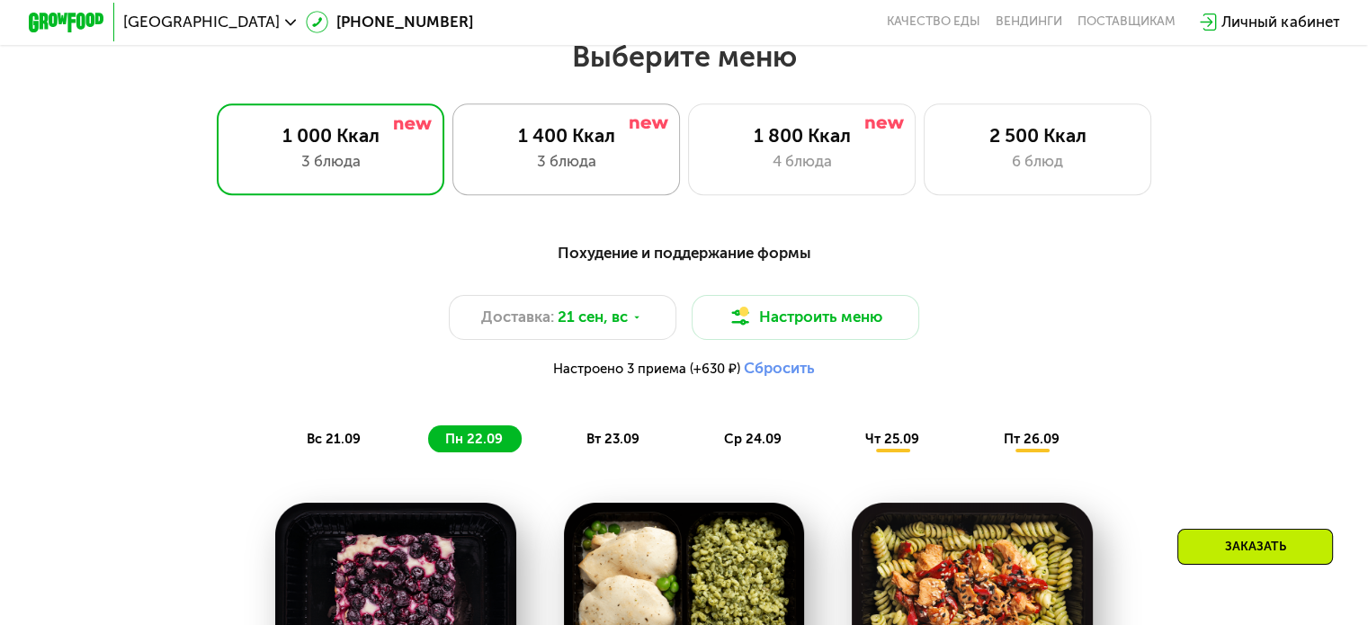
click at [583, 167] on div "3 блюда" at bounding box center [566, 161] width 188 height 22
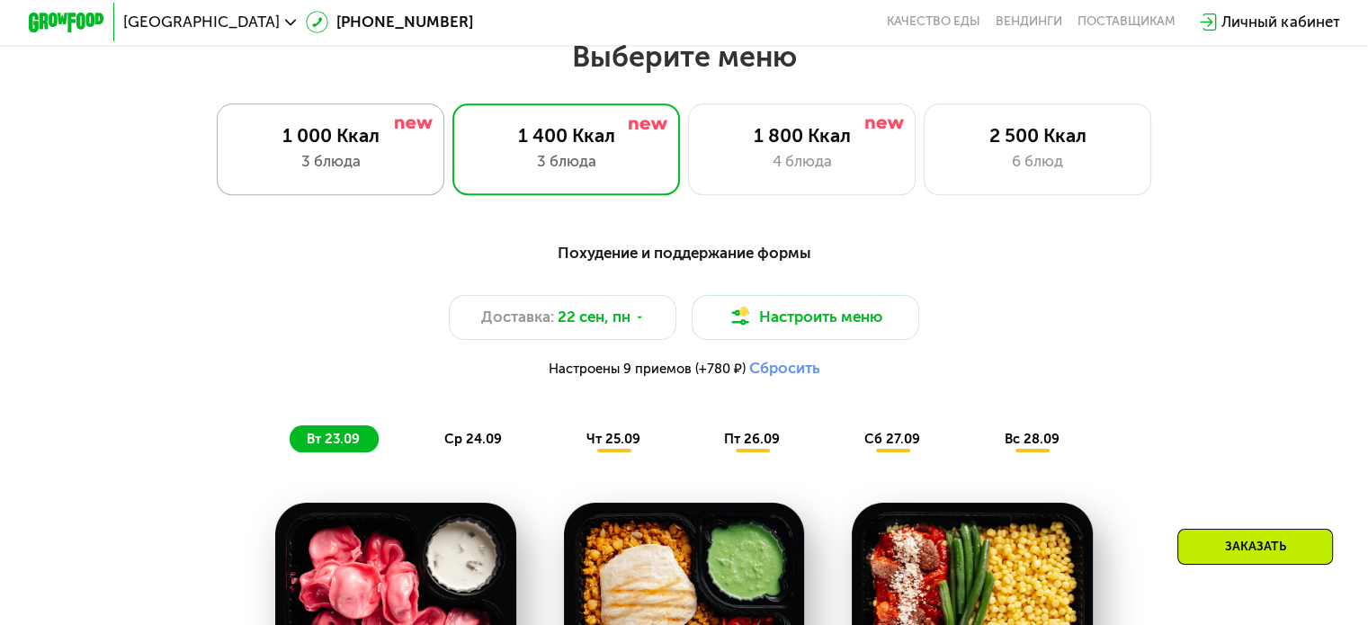
click at [342, 153] on div "1 000 Ккал 3 блюда" at bounding box center [331, 148] width 228 height 91
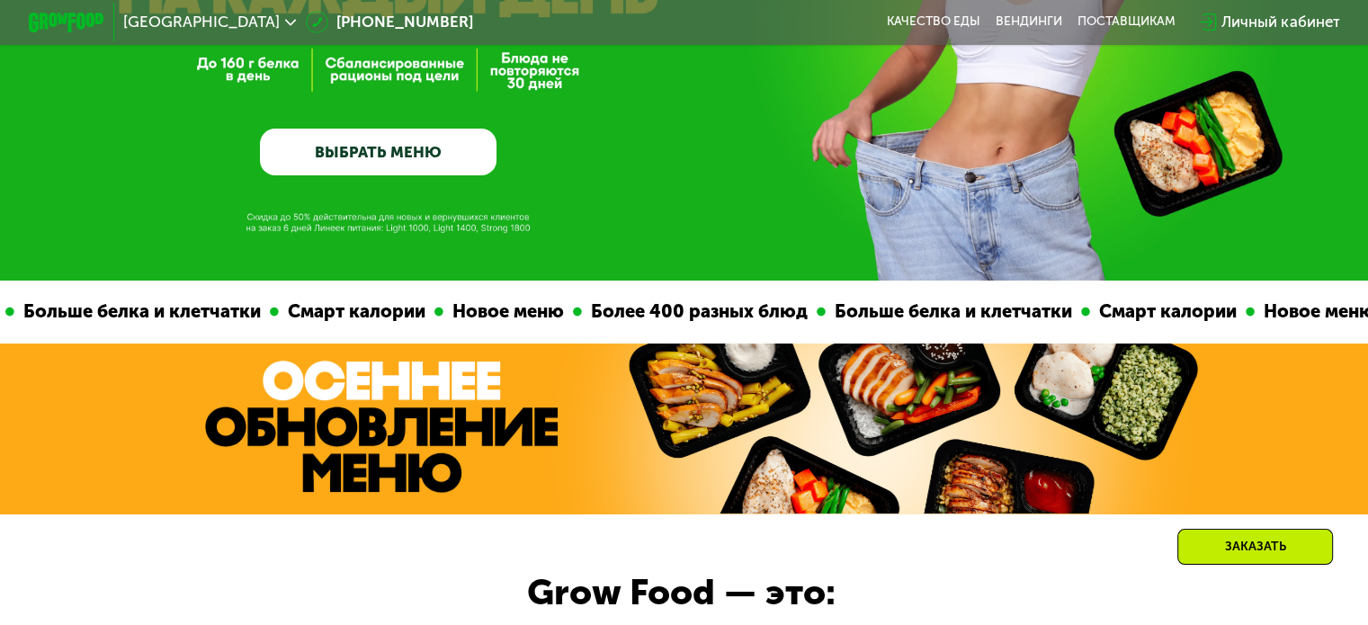
scroll to position [540, 0]
